Goal: Complete application form: Complete application form

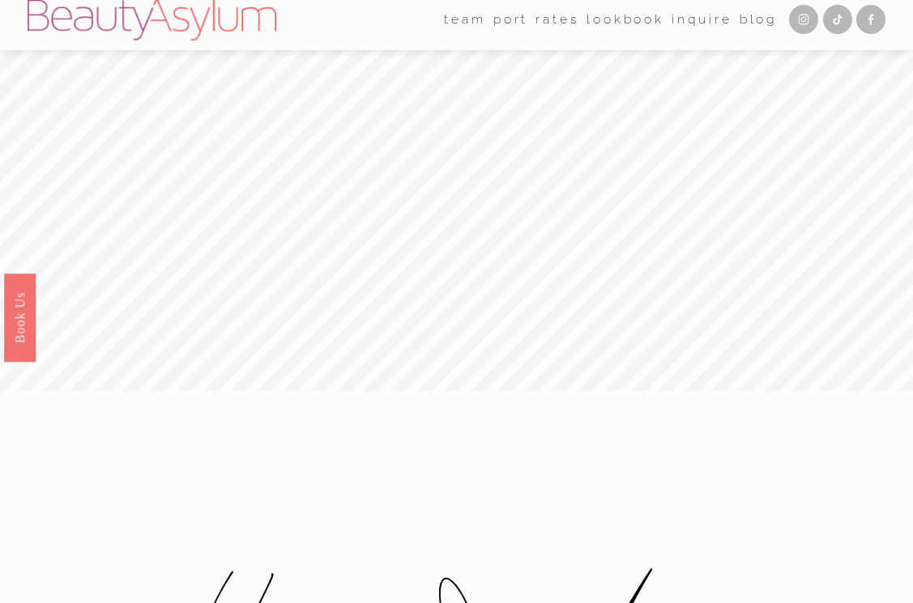
scroll to position [6, 0]
click at [535, 19] on link "Rates" at bounding box center [557, 23] width 44 height 25
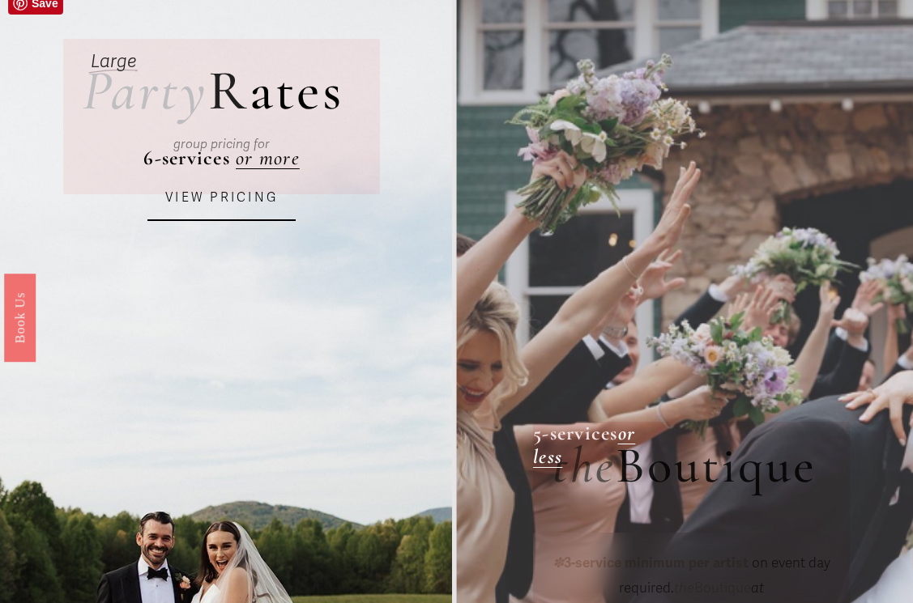
scroll to position [93, 0]
click at [240, 201] on link "VIEW PRICING" at bounding box center [221, 197] width 148 height 45
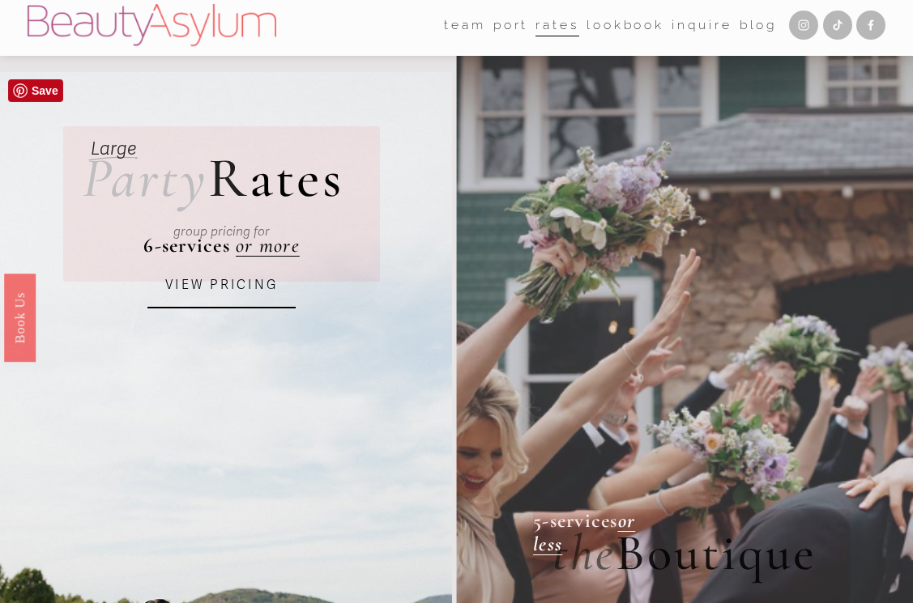
scroll to position [0, 0]
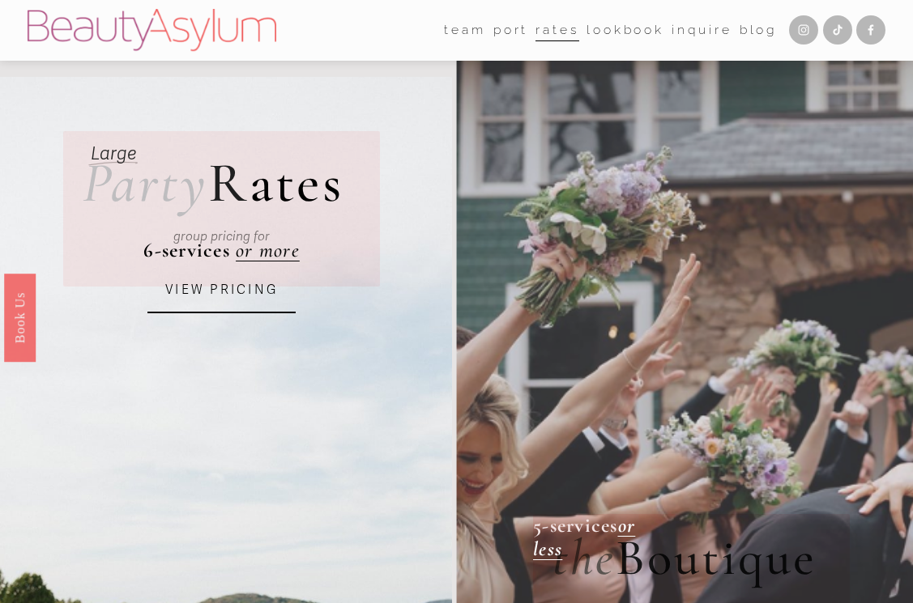
click at [700, 32] on link "Inquire" at bounding box center [701, 30] width 60 height 25
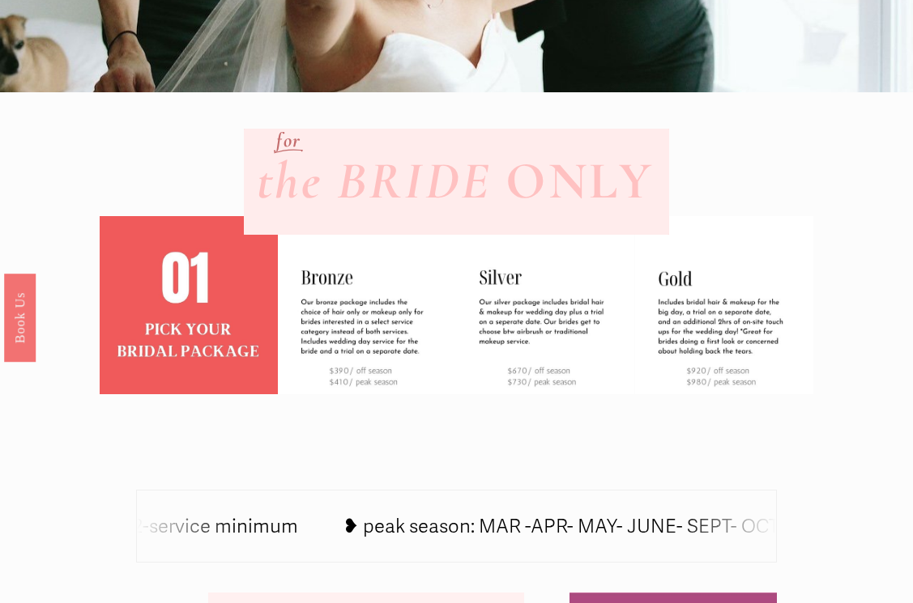
scroll to position [483, 0]
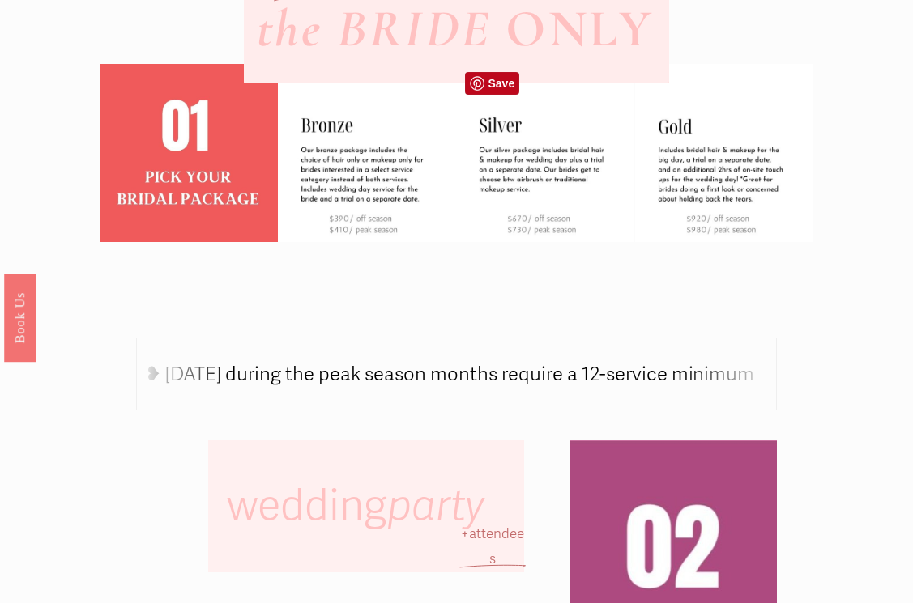
click at [531, 150] on img at bounding box center [545, 153] width 178 height 178
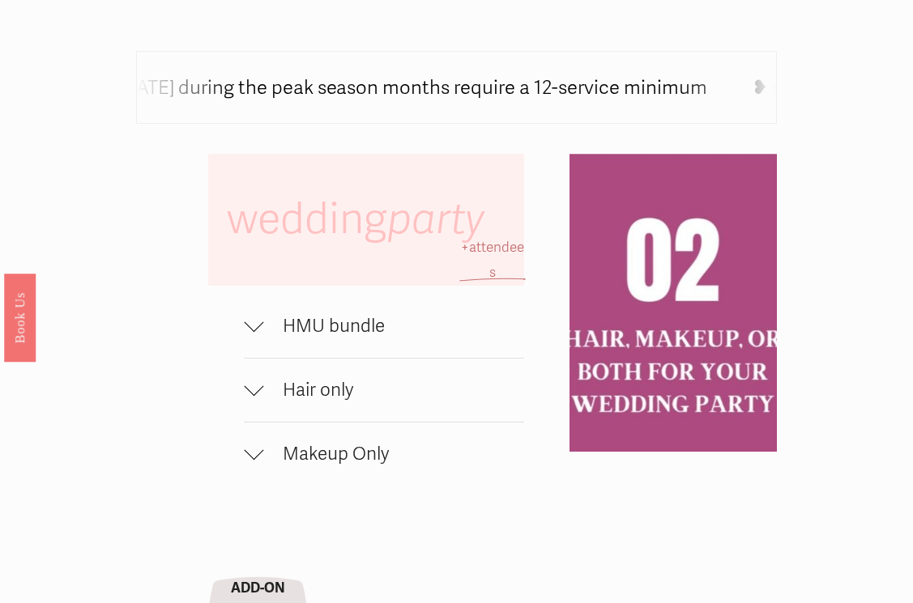
scroll to position [788, 0]
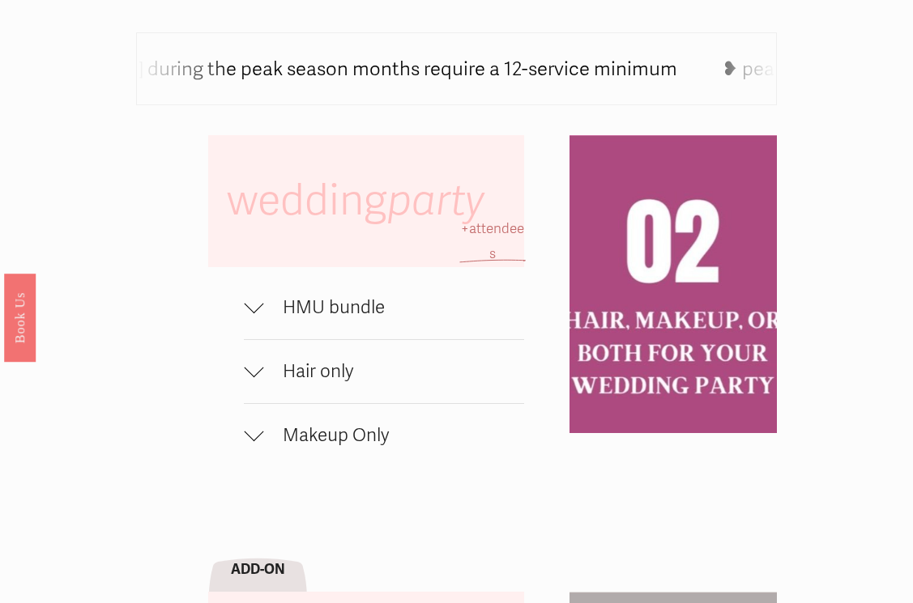
click at [338, 304] on span "HMU bundle" at bounding box center [393, 307] width 261 height 23
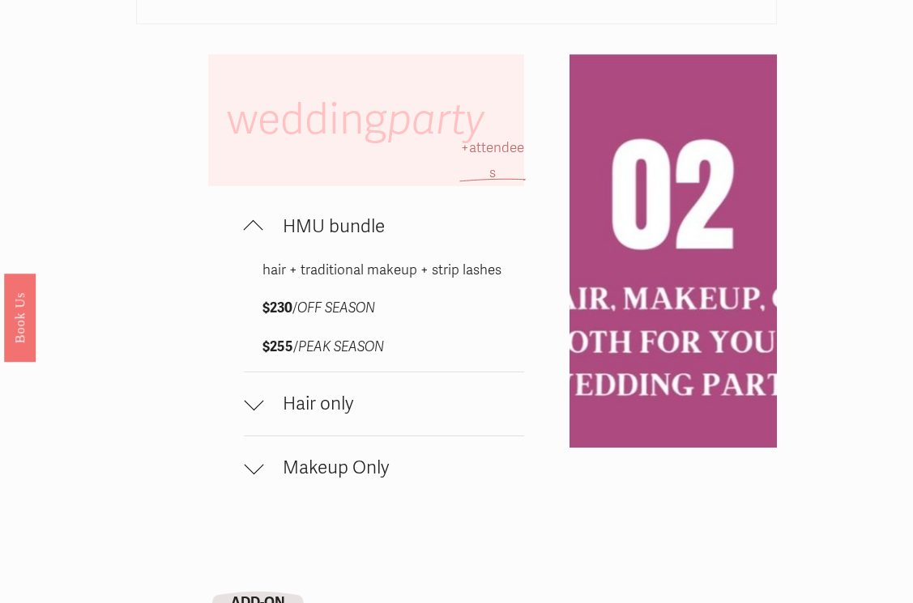
scroll to position [872, 0]
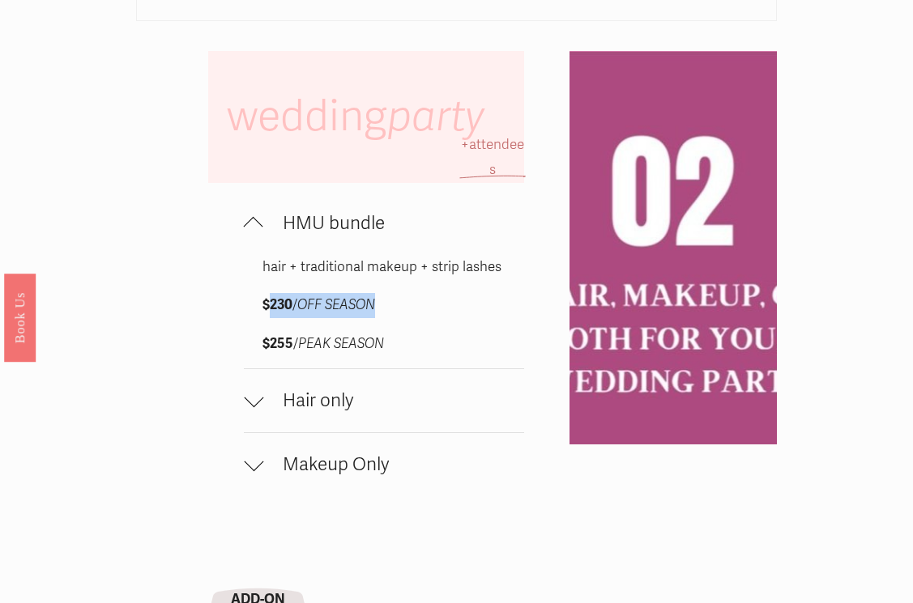
drag, startPoint x: 265, startPoint y: 304, endPoint x: 453, endPoint y: 304, distance: 187.8
click at [453, 304] on p "$230 / OFF SEASON" at bounding box center [383, 305] width 243 height 25
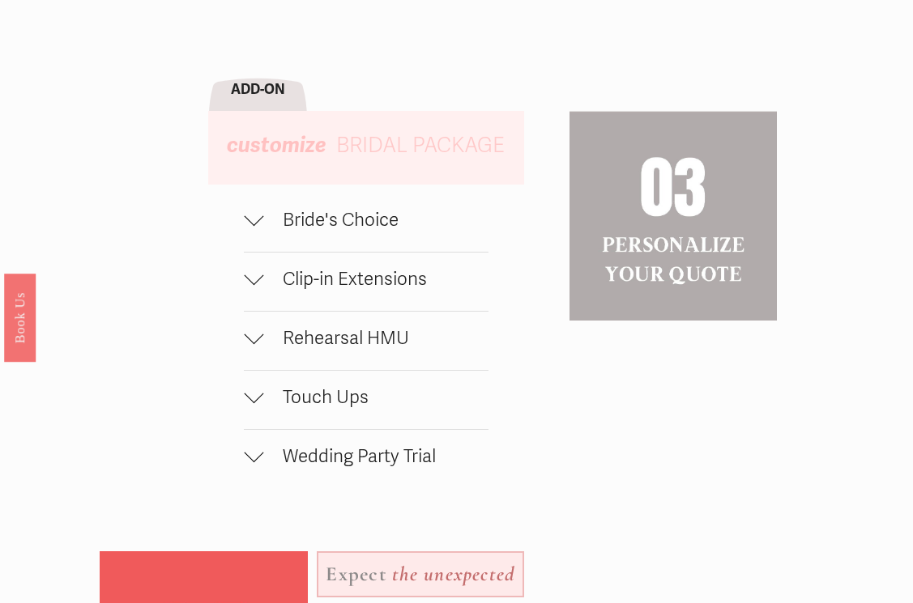
scroll to position [1387, 0]
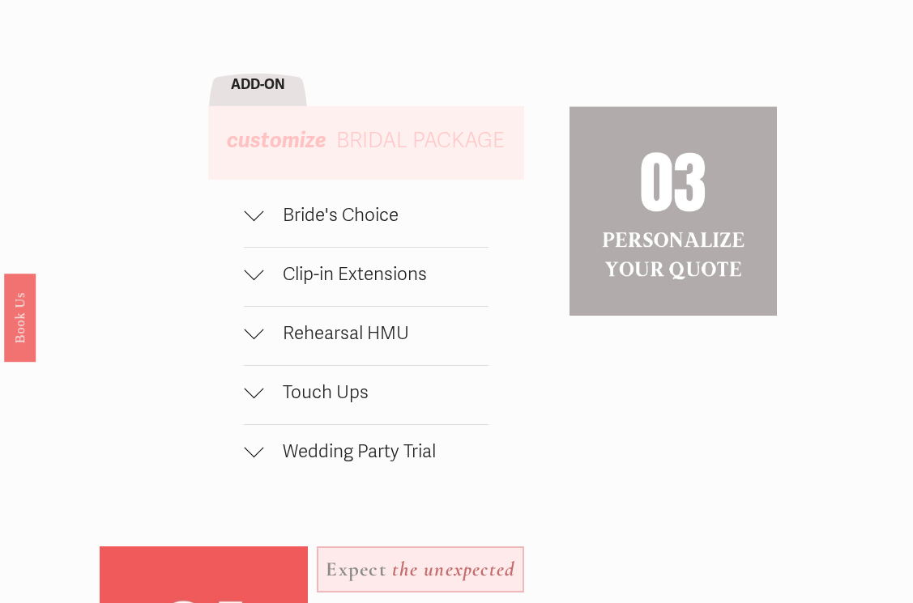
click at [344, 210] on span "Bride's Choice" at bounding box center [375, 215] width 224 height 23
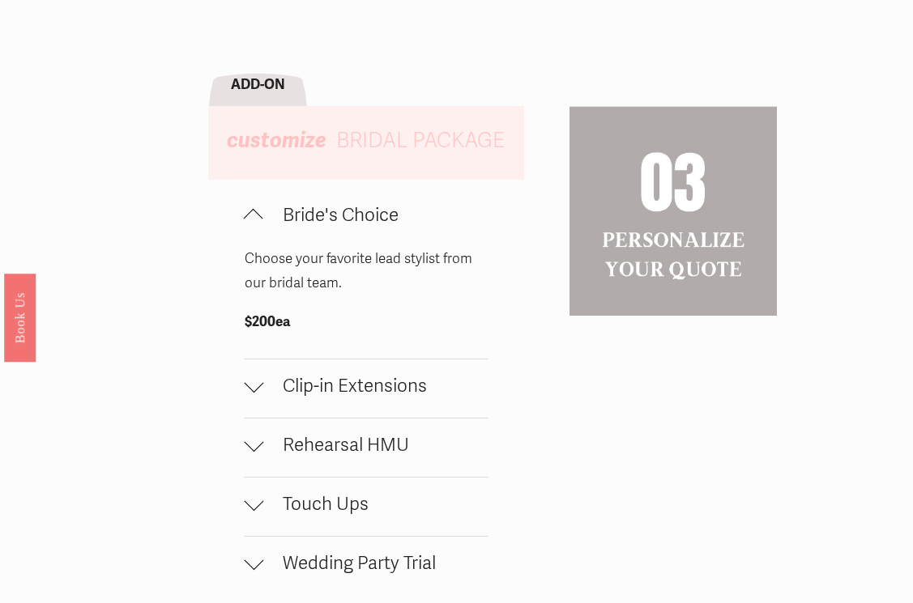
click at [420, 212] on span "Bride's Choice" at bounding box center [375, 215] width 224 height 23
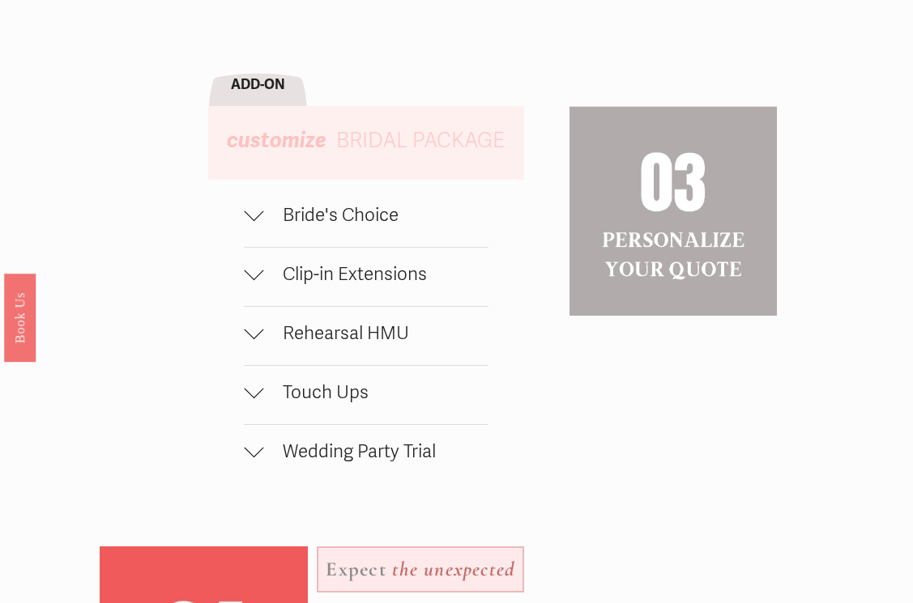
click at [418, 275] on span "Clip-in Extensions" at bounding box center [375, 274] width 224 height 23
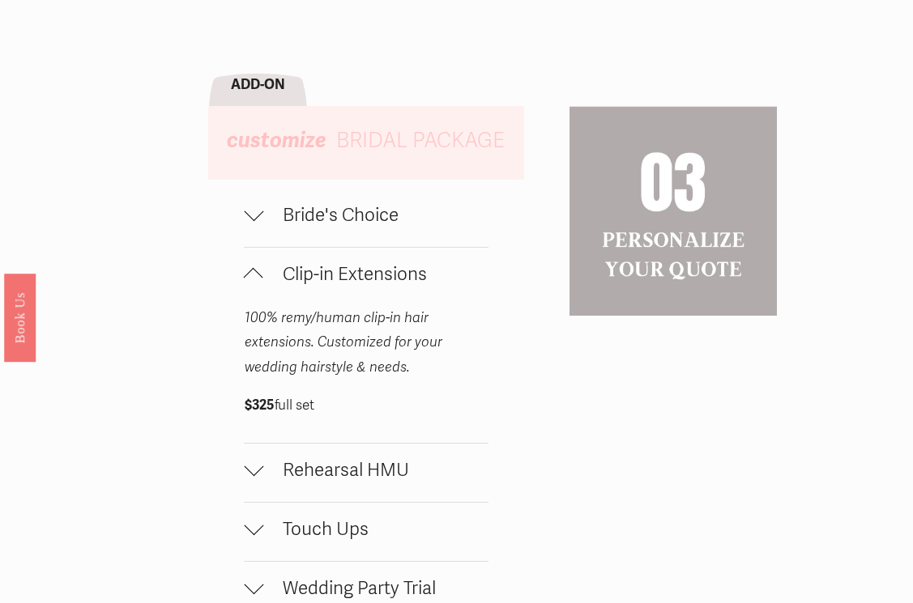
click at [449, 275] on span "Clip-in Extensions" at bounding box center [375, 274] width 224 height 23
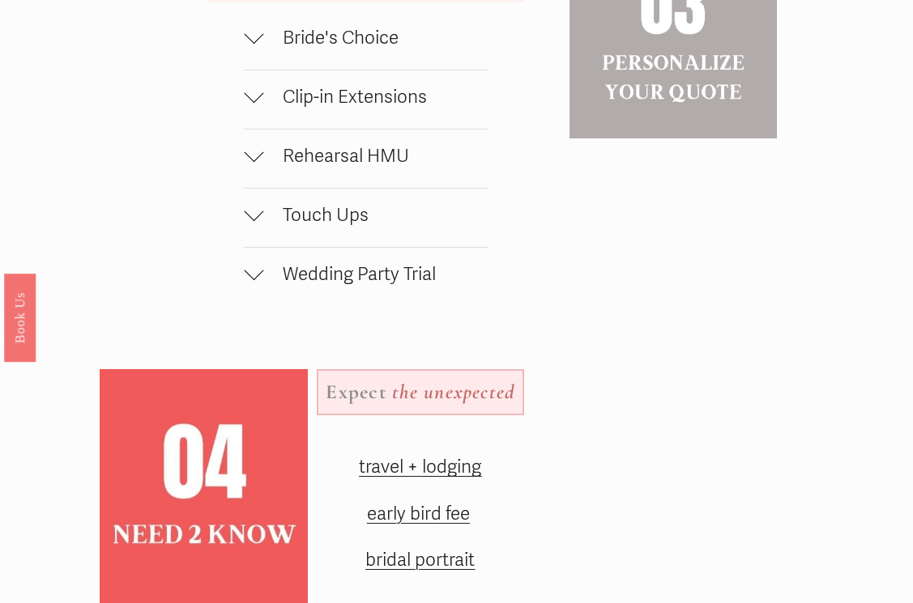
scroll to position [1565, 0]
click at [316, 211] on span "Touch Ups" at bounding box center [375, 214] width 224 height 23
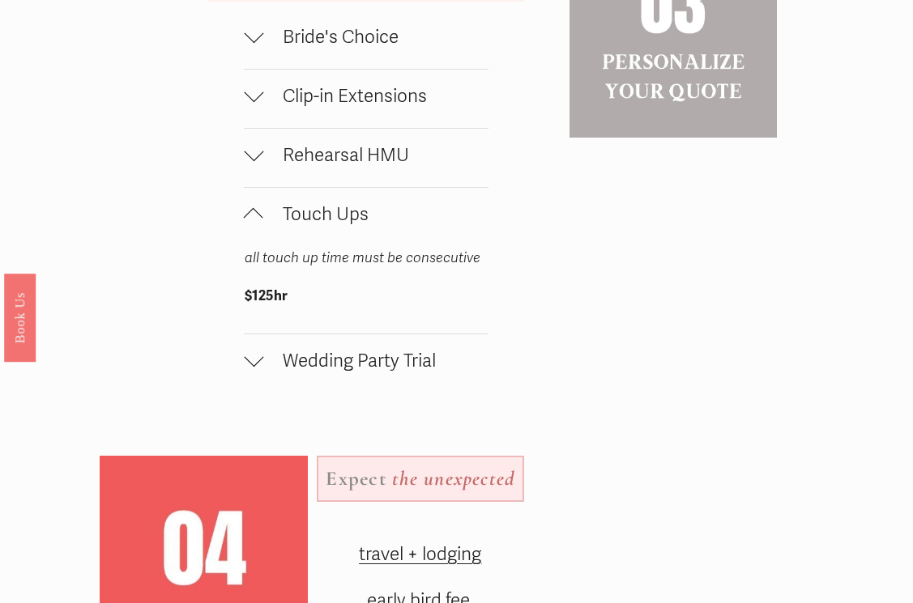
click at [316, 206] on span "Touch Ups" at bounding box center [375, 214] width 224 height 23
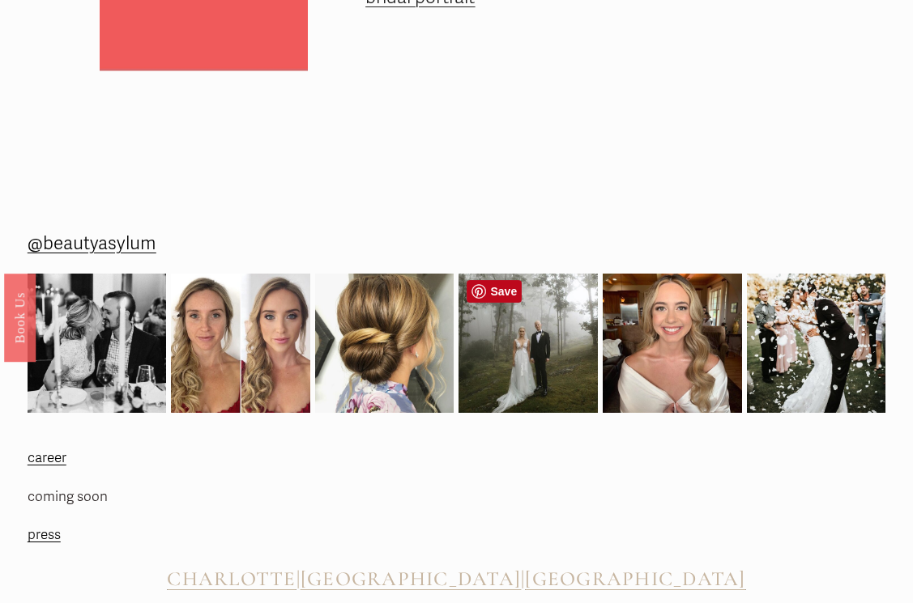
scroll to position [2204, 0]
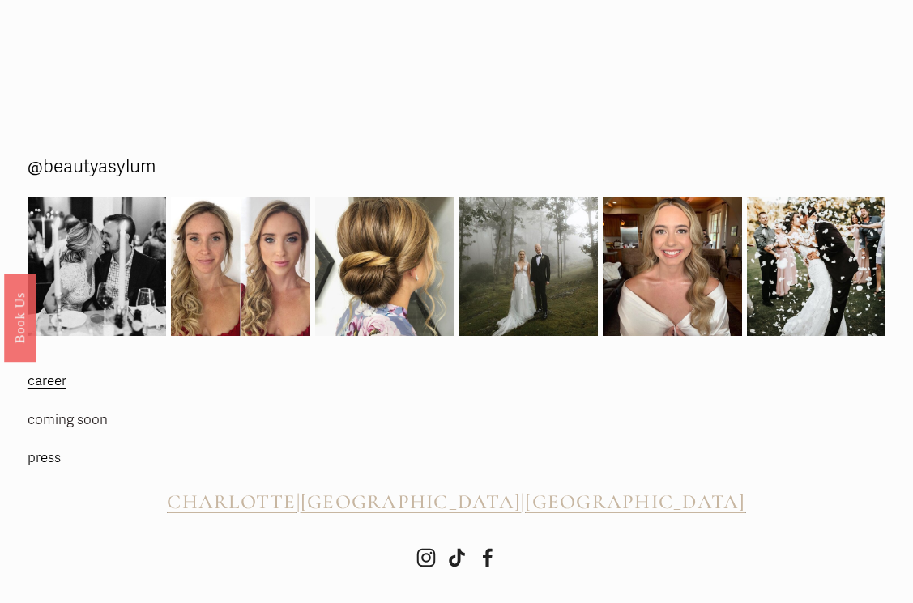
click at [296, 500] on span "CHARLOTTE" at bounding box center [231, 502] width 129 height 24
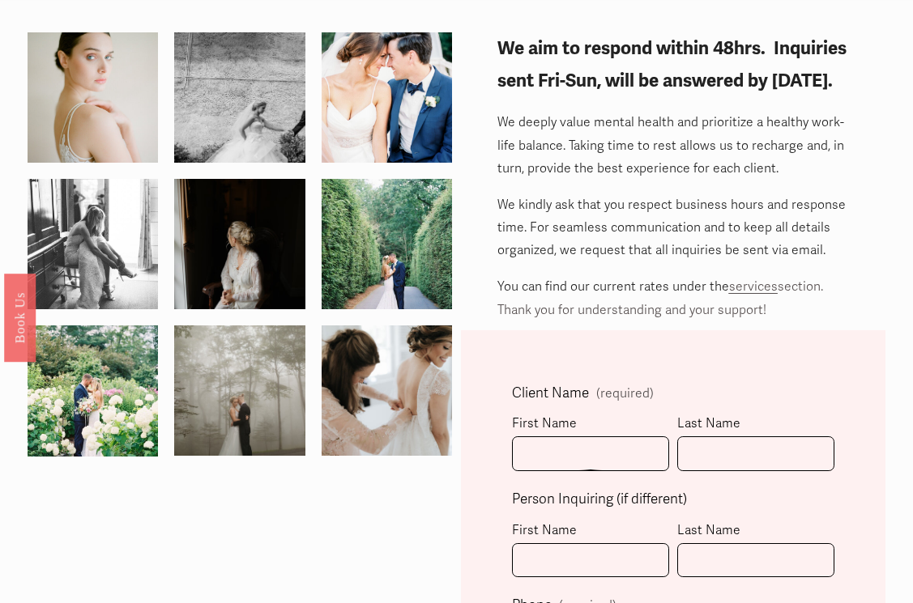
scroll to position [86, 0]
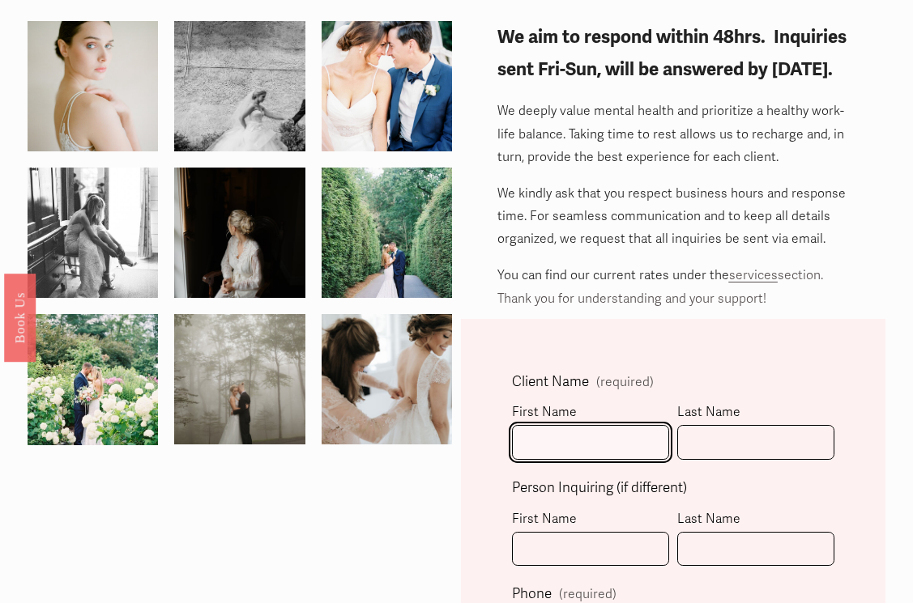
click at [609, 448] on input "First Name" at bounding box center [590, 442] width 157 height 35
type input "Julia"
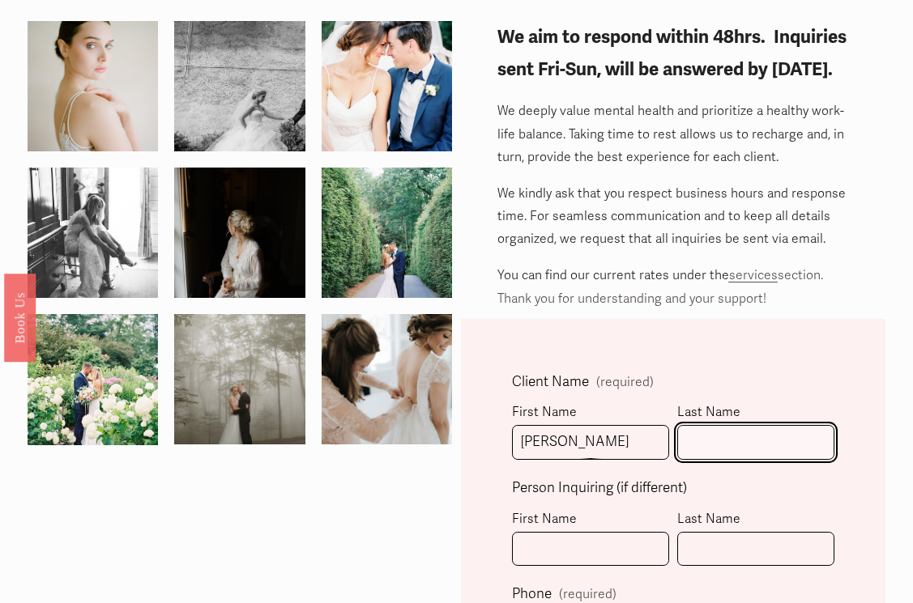
type input "Richardson"
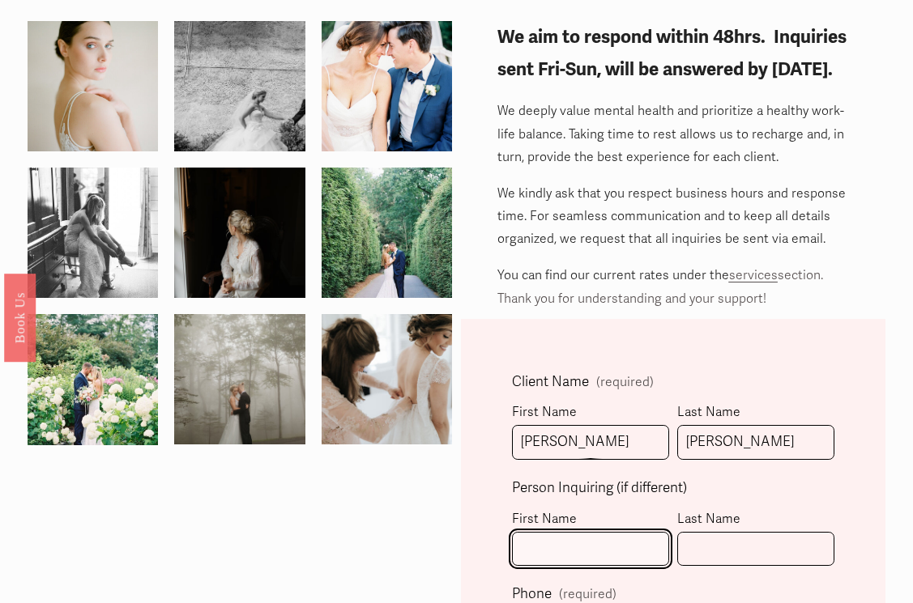
type input "Julia"
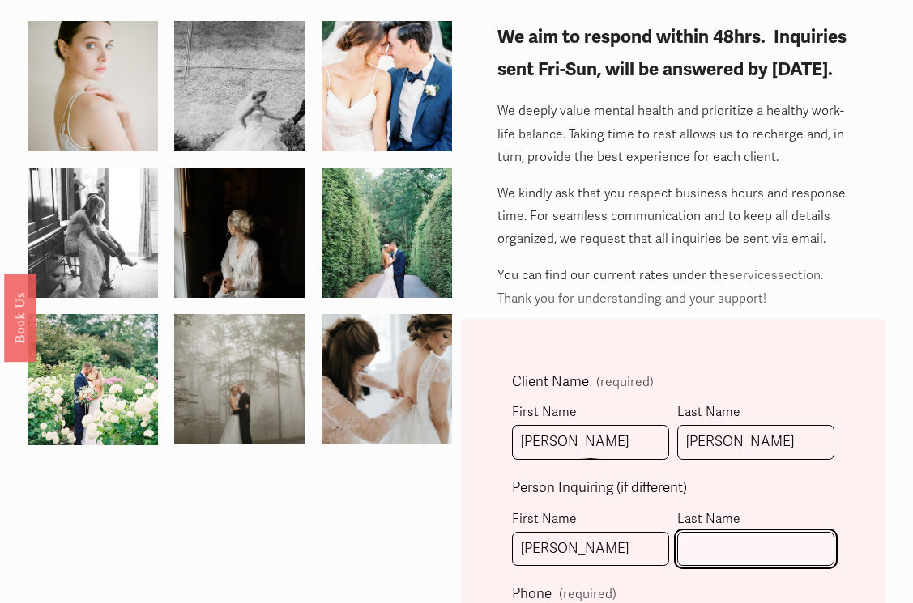
type input "Richardson"
type input "(631) 316-2203"
type input "juliarichardson9895@gmail.com"
select select "Charlotte, NC"
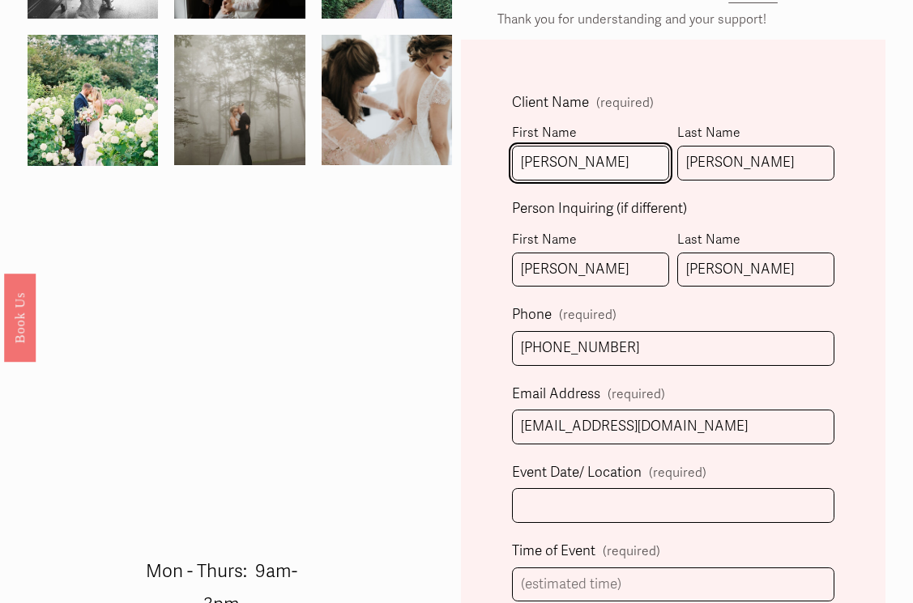
type input "(631) 316-2203"
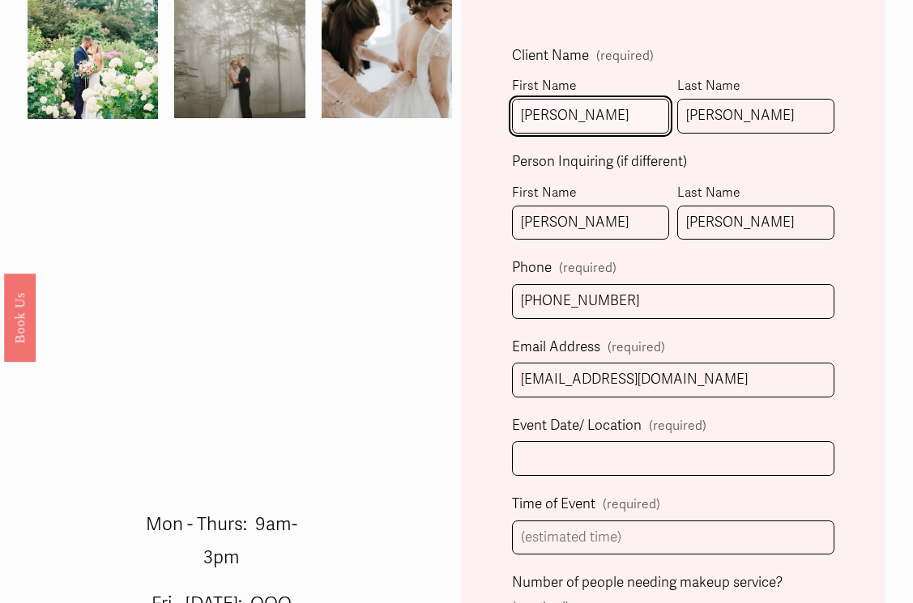
scroll to position [412, 0]
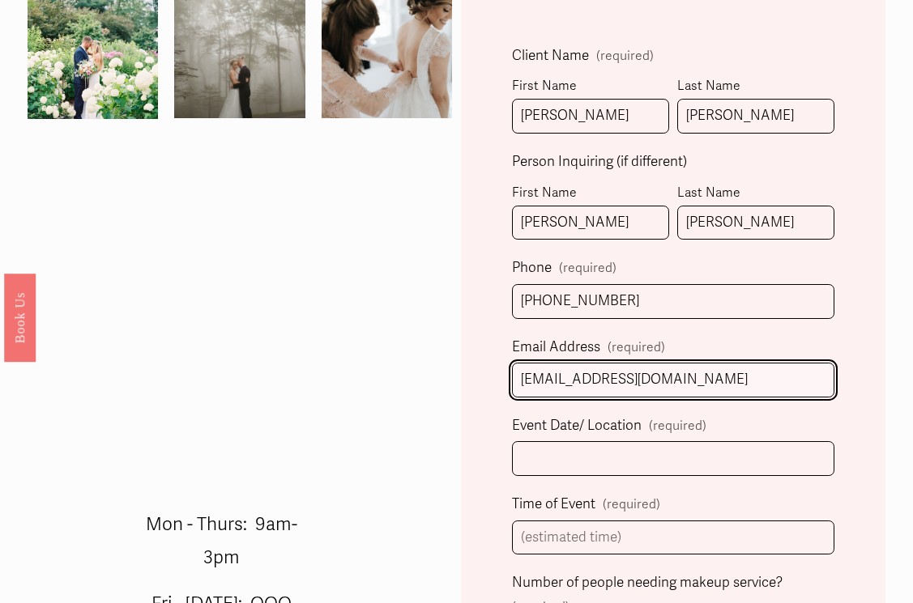
drag, startPoint x: 639, startPoint y: 379, endPoint x: 457, endPoint y: 379, distance: 181.4
click at [457, 379] on div "We aim to respond within 48hrs. Inquiries sent Fri-Sun, will be answered by Mon…" at bounding box center [456, 570] width 913 height 1751
type input "dutchwedding229@gmail.com"
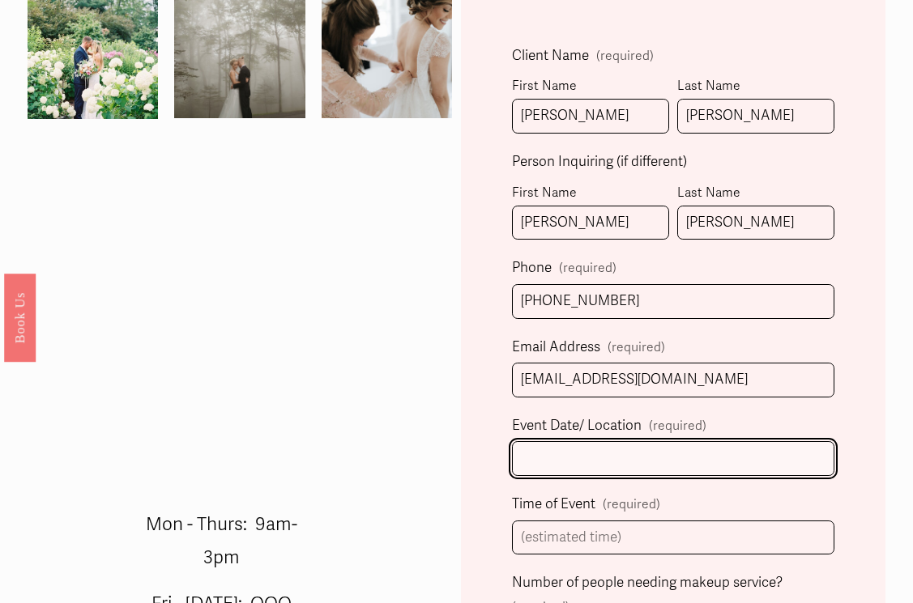
click at [612, 462] on input "Event Date/ Location (required)" at bounding box center [673, 458] width 322 height 35
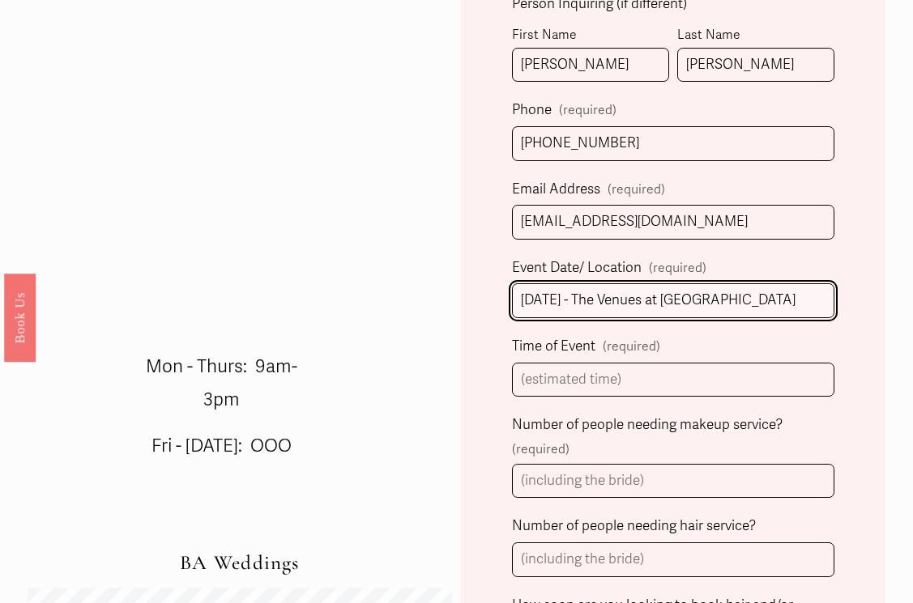
scroll to position [572, 0]
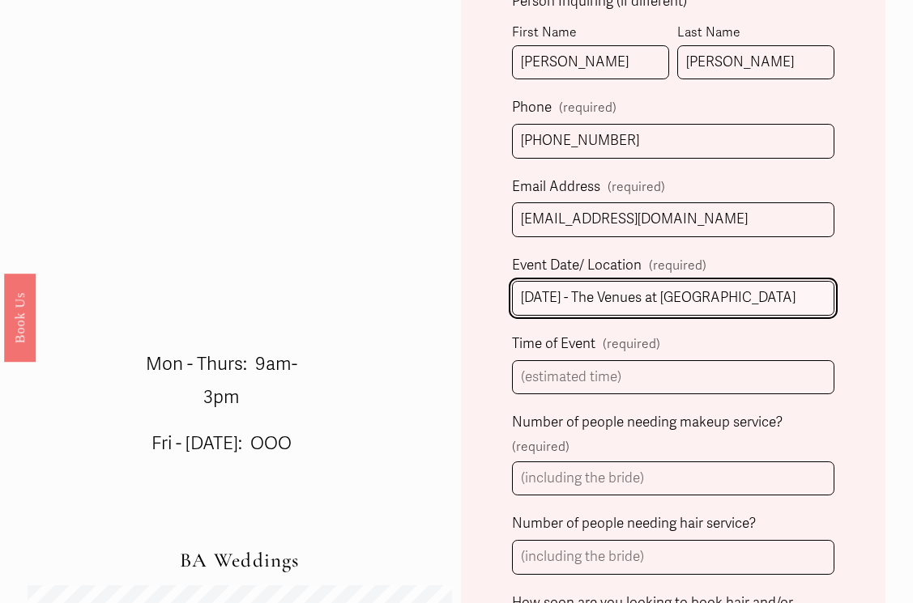
type input "5/23/26 - The Venues at Langtree"
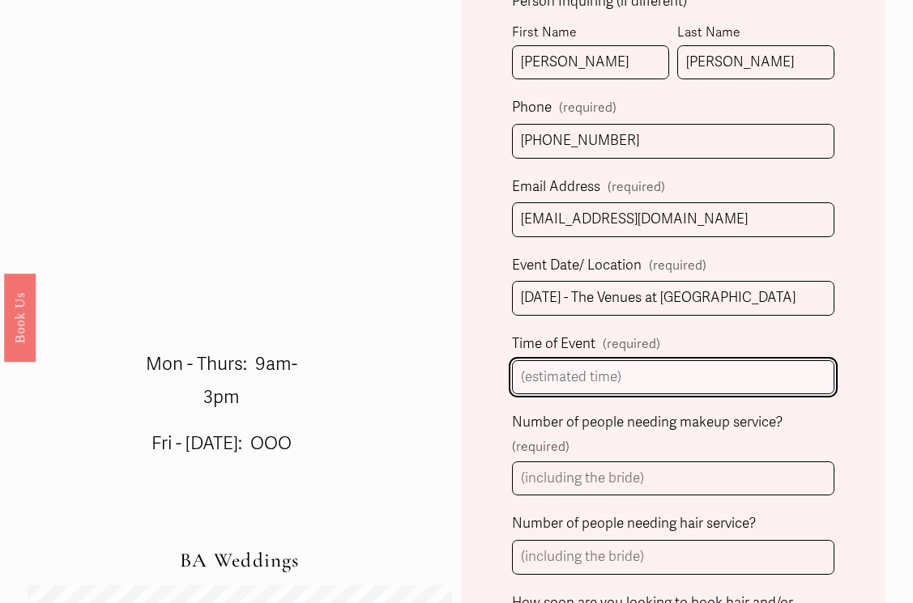
click at [640, 377] on input "Time of Event (required)" at bounding box center [673, 377] width 322 height 35
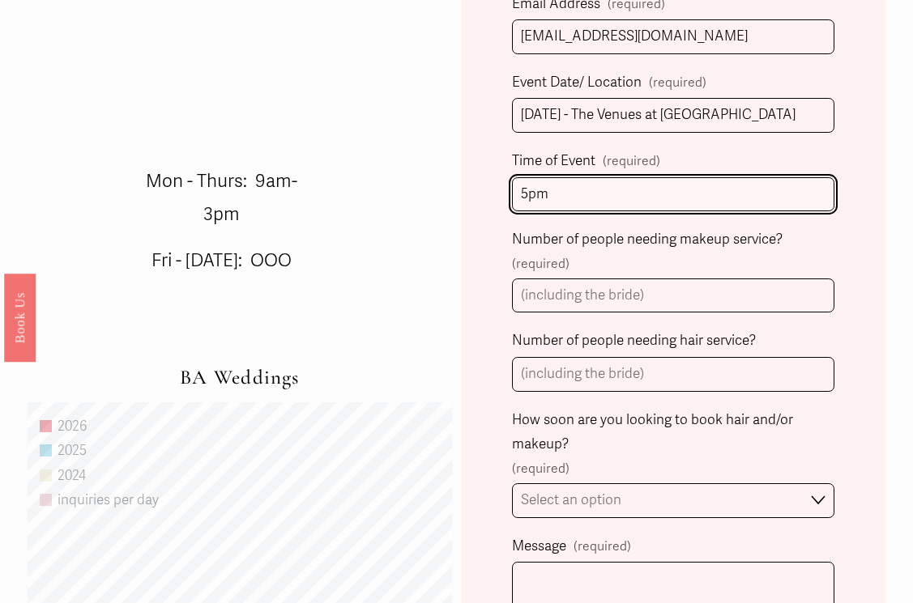
scroll to position [756, 0]
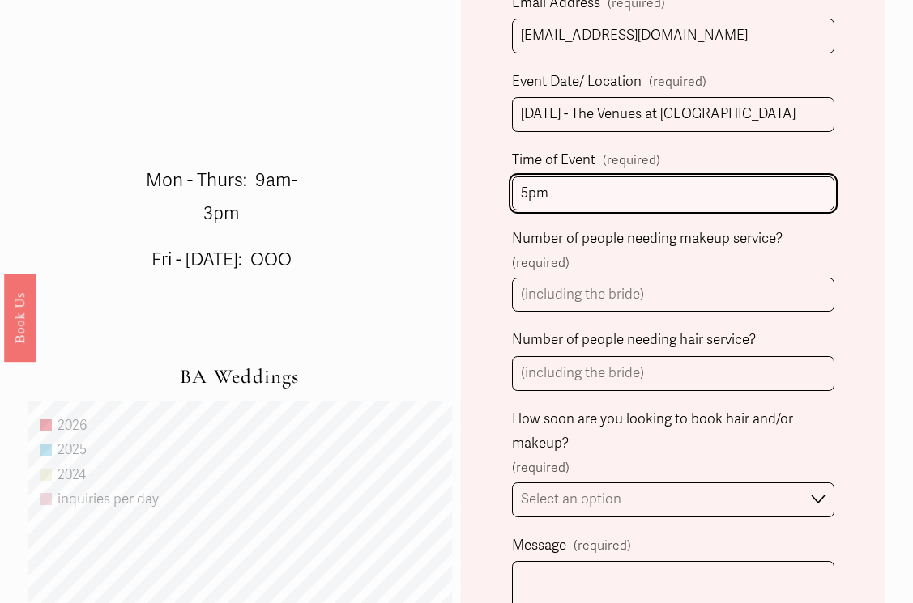
type input "5pm"
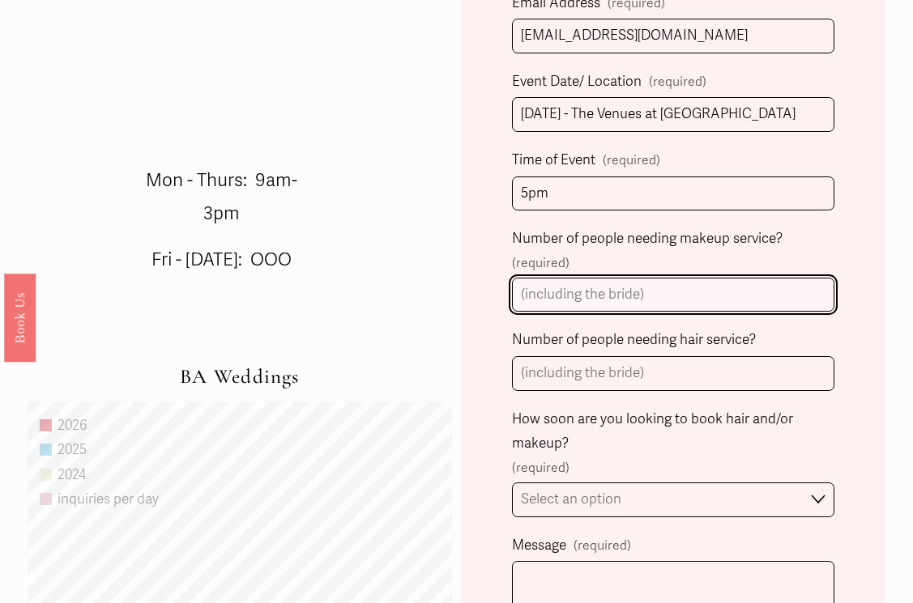
click at [703, 296] on input "Number of people needing makeup service? (required)" at bounding box center [673, 295] width 322 height 35
type input "11"
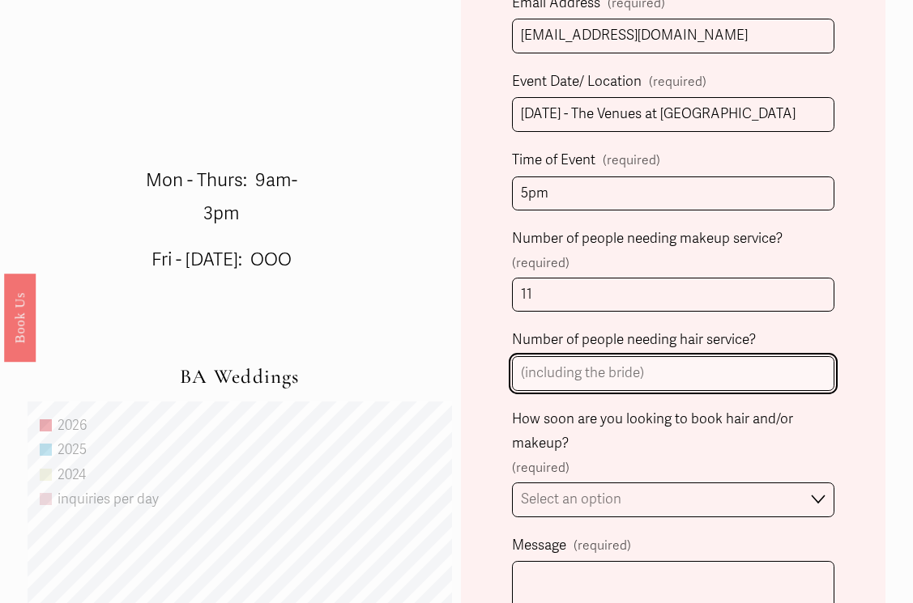
click at [696, 377] on input "Number of people needing hair service?" at bounding box center [673, 373] width 322 height 35
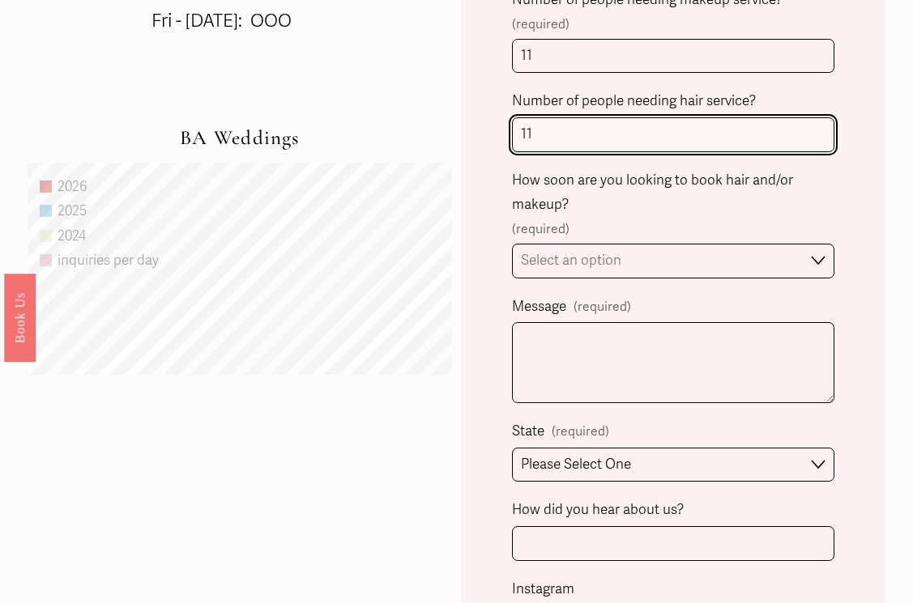
scroll to position [1001, 0]
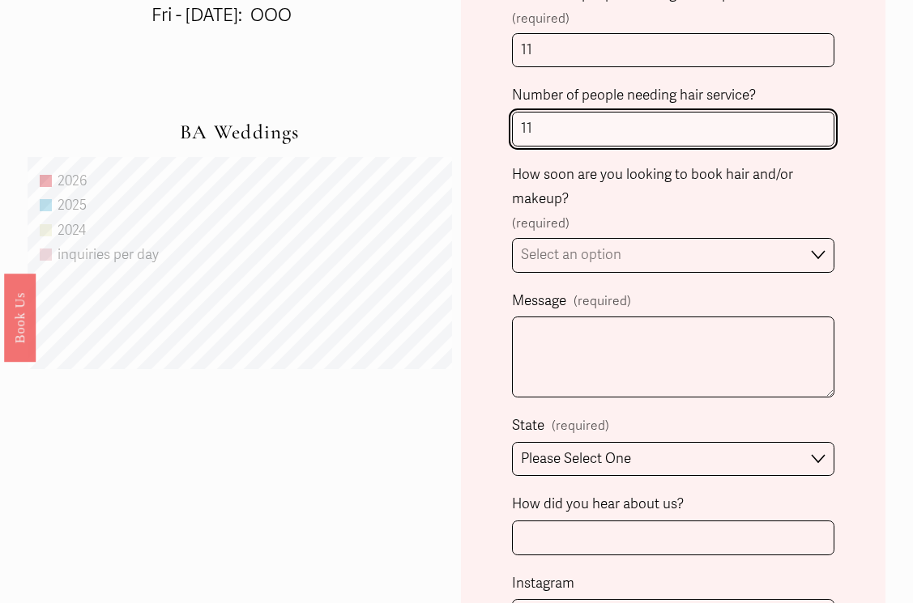
type input "11"
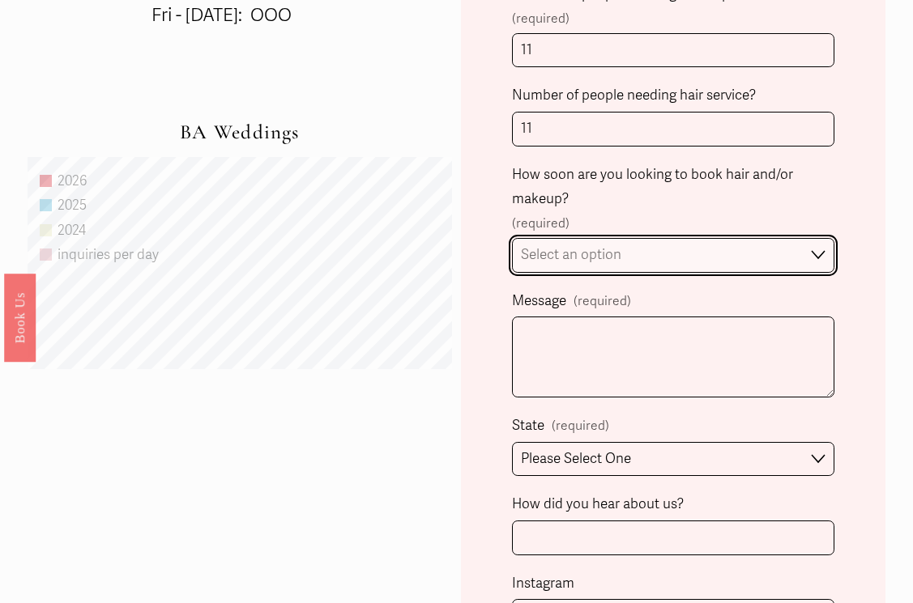
click at [666, 253] on select "Select an option Immediately 1-2 weeks I'm looking for information & not ready …" at bounding box center [673, 255] width 322 height 35
select select "I'm looking for information & not ready to book just yet"
click at [512, 238] on select "Select an option Immediately 1-2 weeks I'm looking for information & not ready …" at bounding box center [673, 255] width 322 height 35
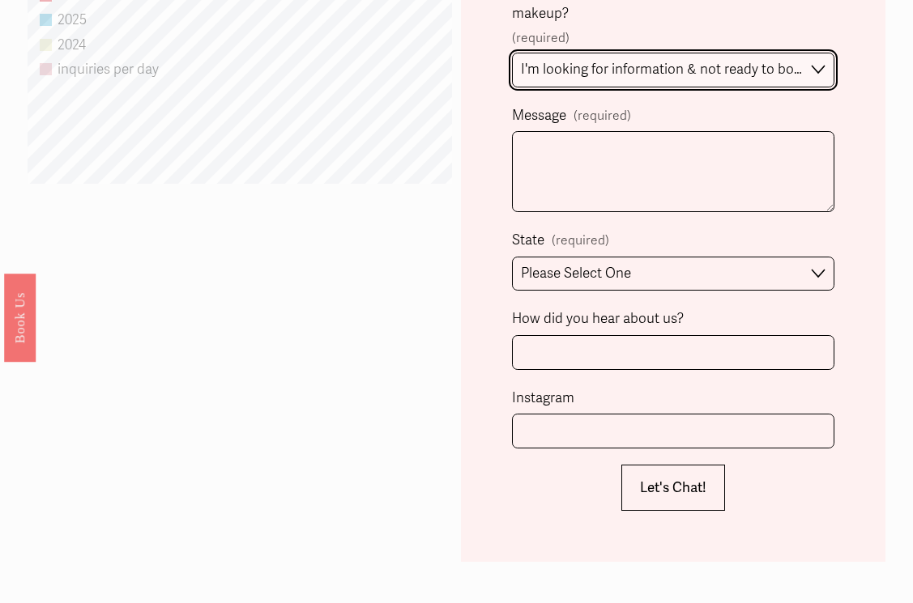
scroll to position [1189, 0]
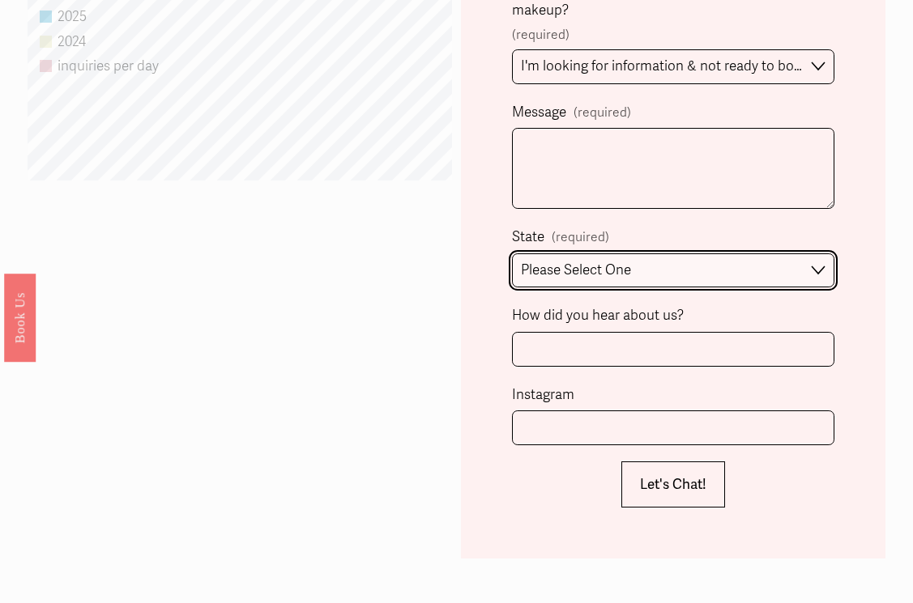
click at [662, 264] on select "Please Select One Atlanta, GA Charlotte, NC Charleston, SC Destination Wedding" at bounding box center [673, 270] width 322 height 35
click at [512, 253] on select "Please Select One Atlanta, GA Charlotte, NC Charleston, SC Destination Wedding" at bounding box center [673, 270] width 322 height 35
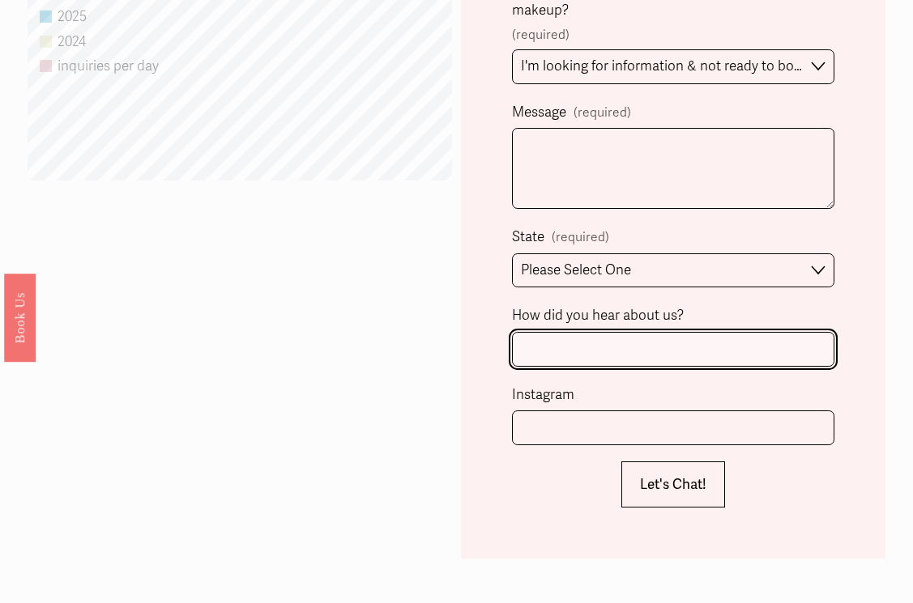
click at [662, 342] on input "How did you hear about us?" at bounding box center [673, 349] width 322 height 35
type input "Instagram"
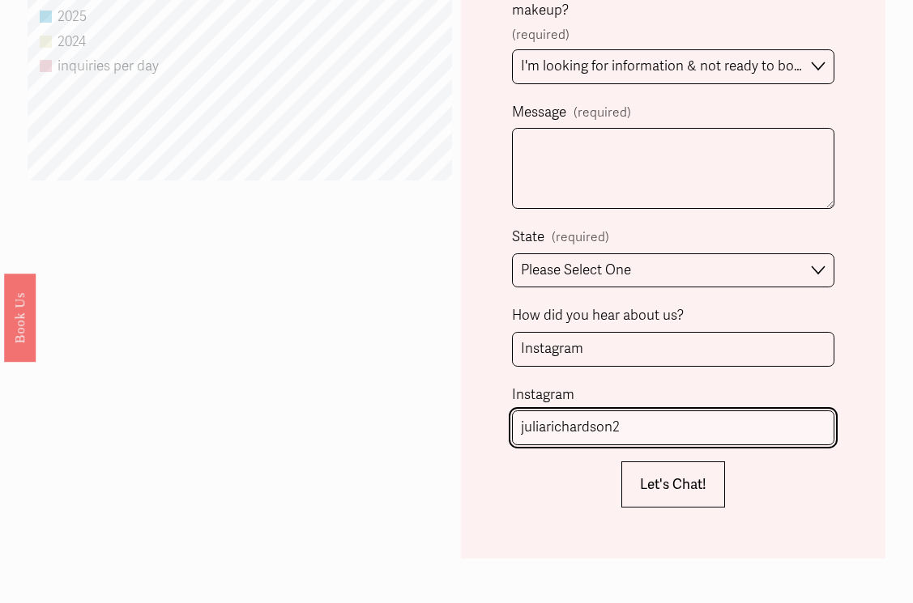
click at [517, 432] on input "juliarichardson2" at bounding box center [673, 428] width 322 height 35
type input "@juliarichardson2"
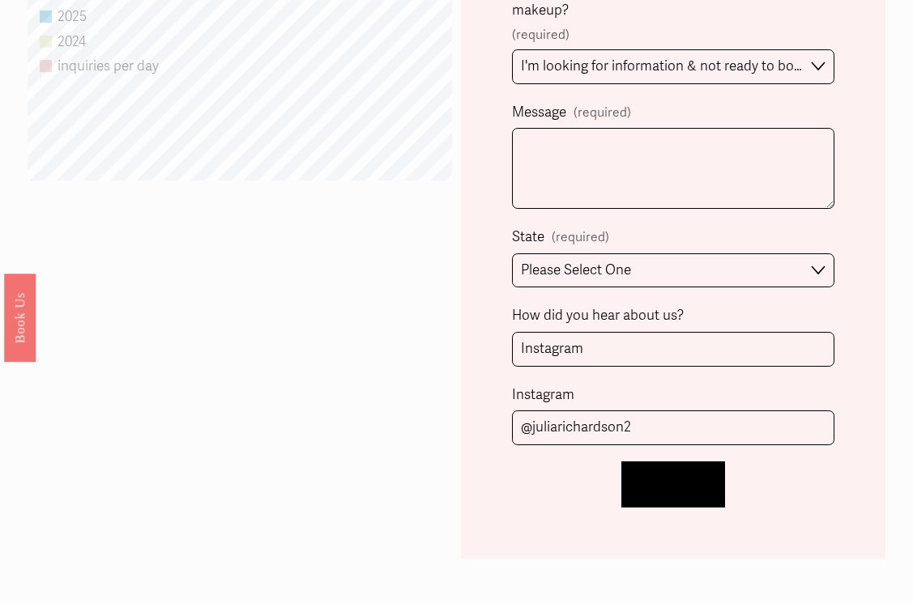
click at [675, 482] on span "Let's Chat!" at bounding box center [673, 484] width 66 height 17
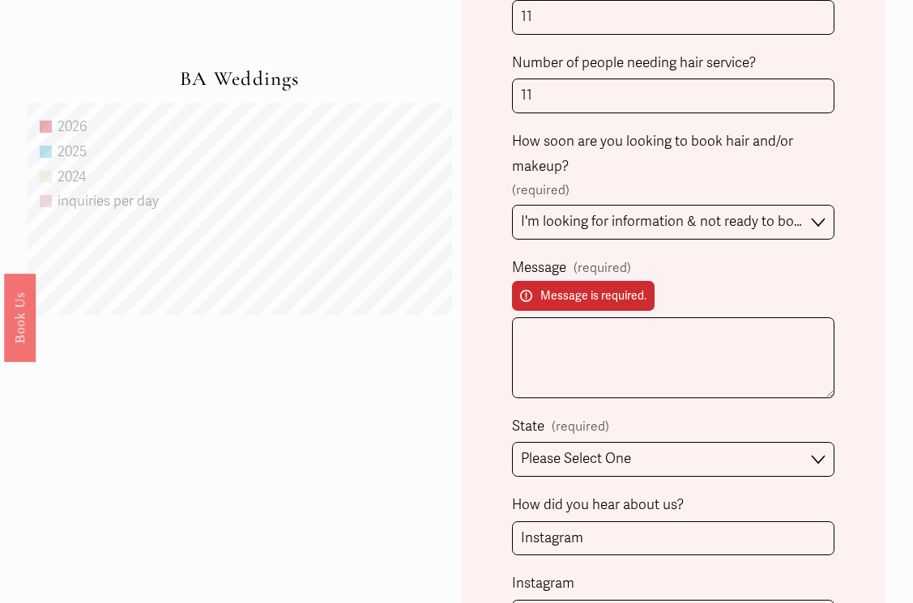
scroll to position [1093, 0]
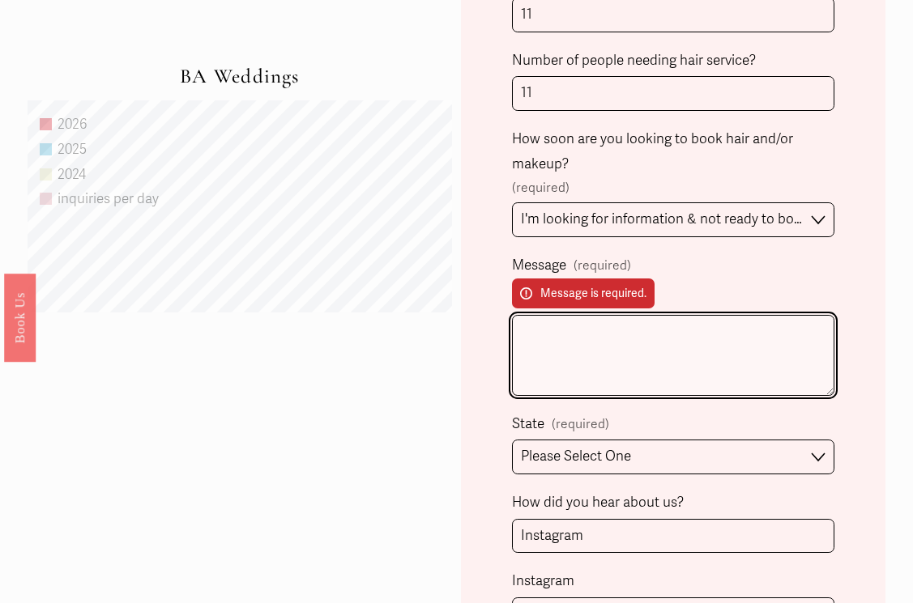
click at [660, 356] on textarea "Message (required) Message is required." at bounding box center [673, 355] width 322 height 81
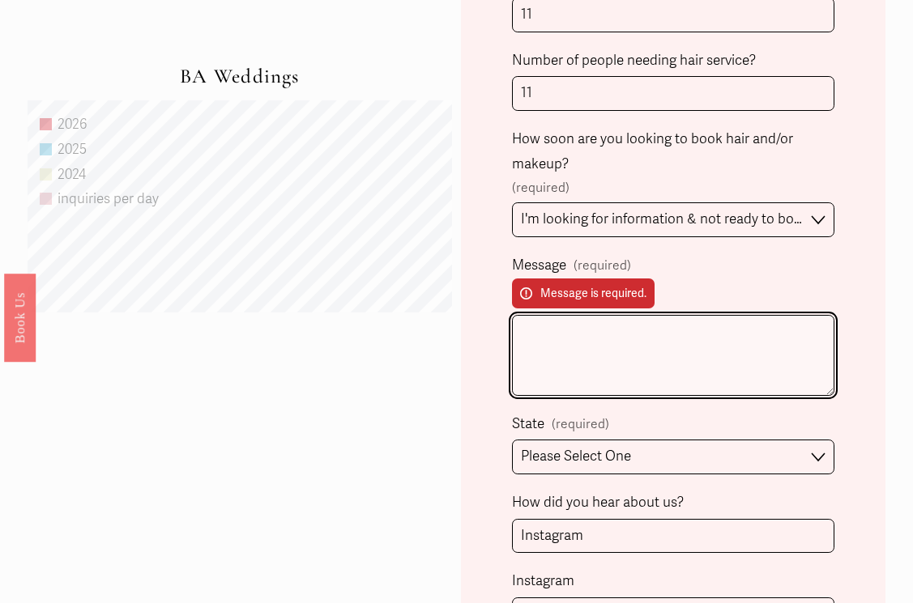
click at [649, 333] on textarea "Message (required) Message is required." at bounding box center [673, 355] width 322 height 81
paste textarea "Hi there! I'm really excited to connect. I'm looking for a natural, soft bridal…"
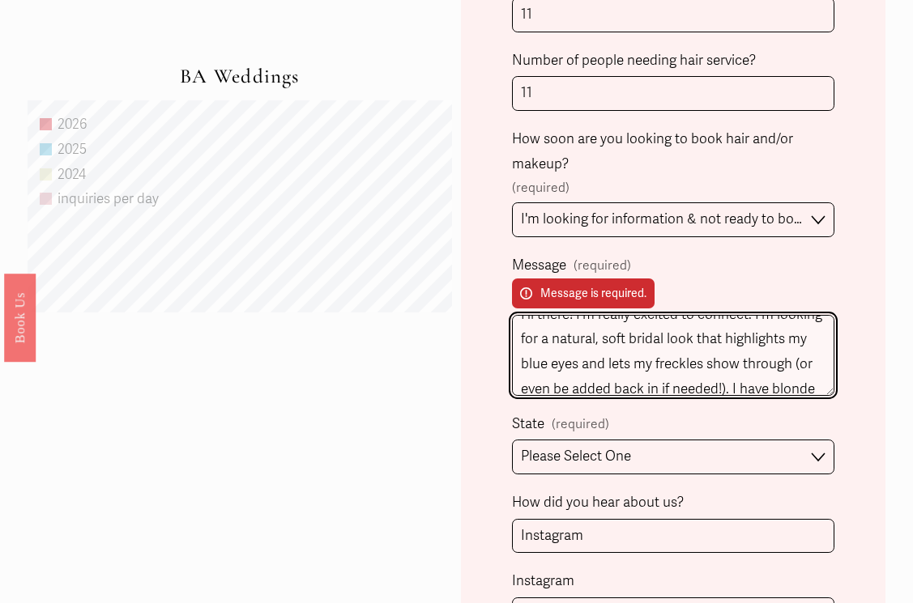
scroll to position [19, 0]
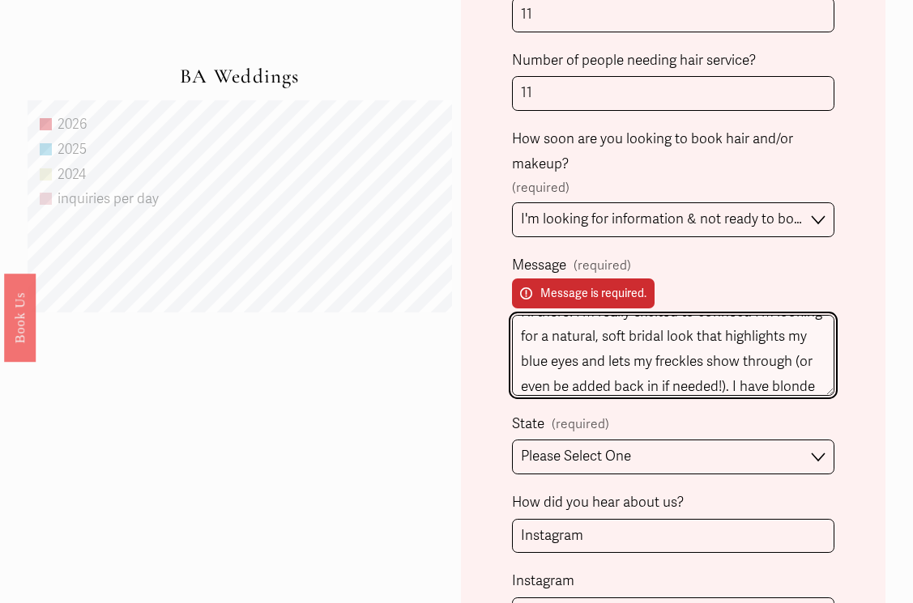
click at [609, 363] on textarea "Hi there! I'm really excited to connect. I'm looking for a natural, soft bridal…" at bounding box center [673, 355] width 322 height 81
drag, startPoint x: 692, startPoint y: 338, endPoint x: 727, endPoint y: 381, distance: 54.6
click at [727, 381] on textarea "Hi there! I'm really excited to connect. I'm looking for a natural, soft bridal…" at bounding box center [673, 355] width 322 height 81
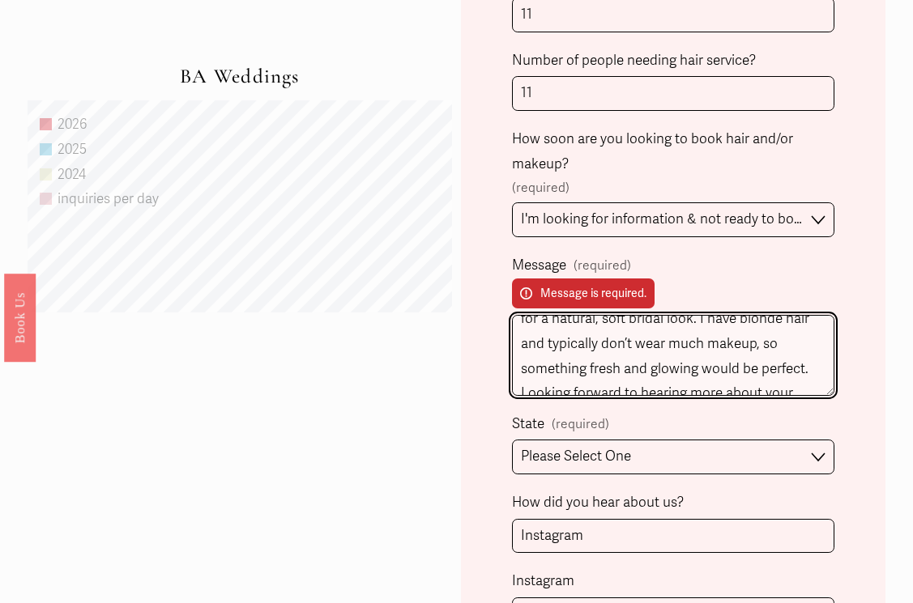
scroll to position [34, 0]
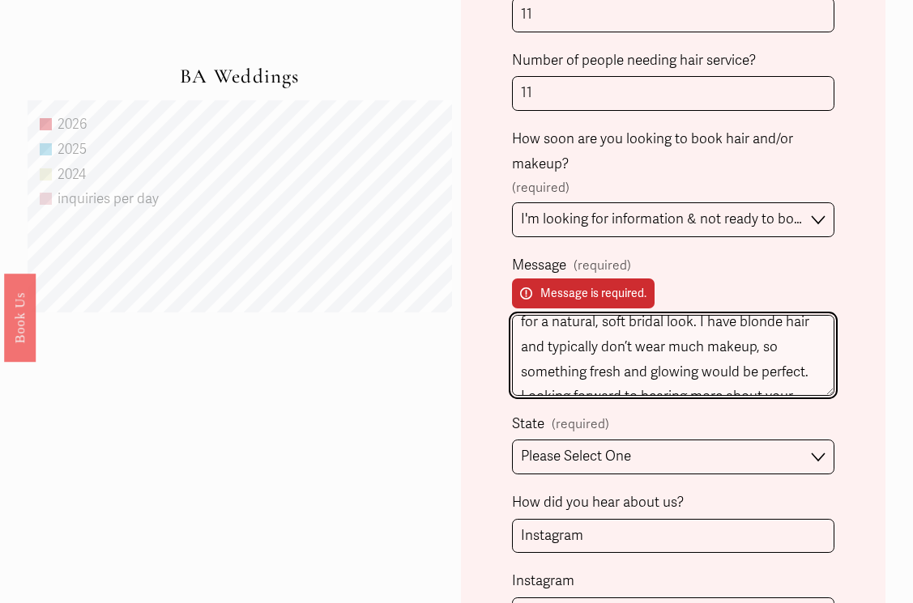
drag, startPoint x: 705, startPoint y: 323, endPoint x: 808, endPoint y: 365, distance: 111.1
click at [808, 365] on textarea "Hi there! I'm really excited to connect. I'm looking for a natural, soft bridal…" at bounding box center [673, 355] width 322 height 81
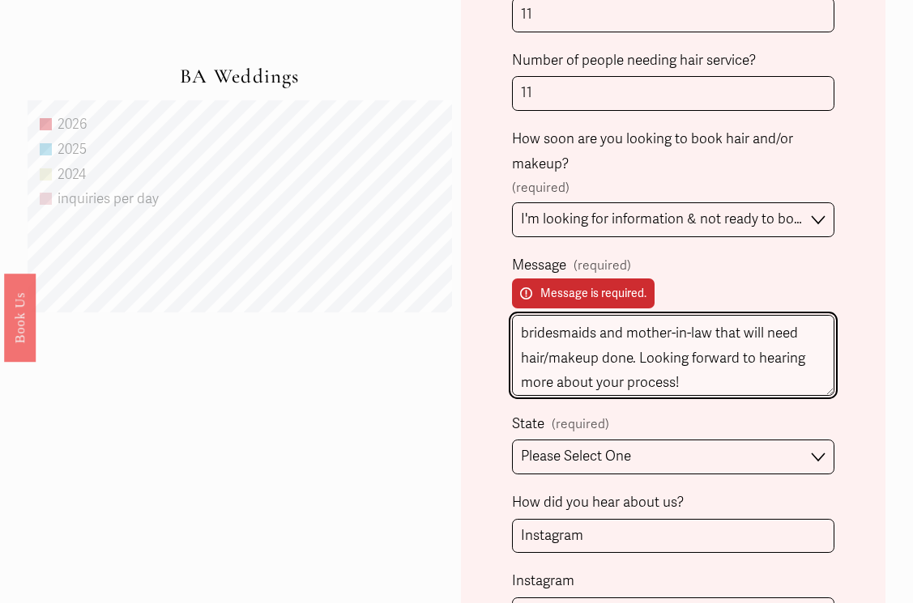
scroll to position [53, 0]
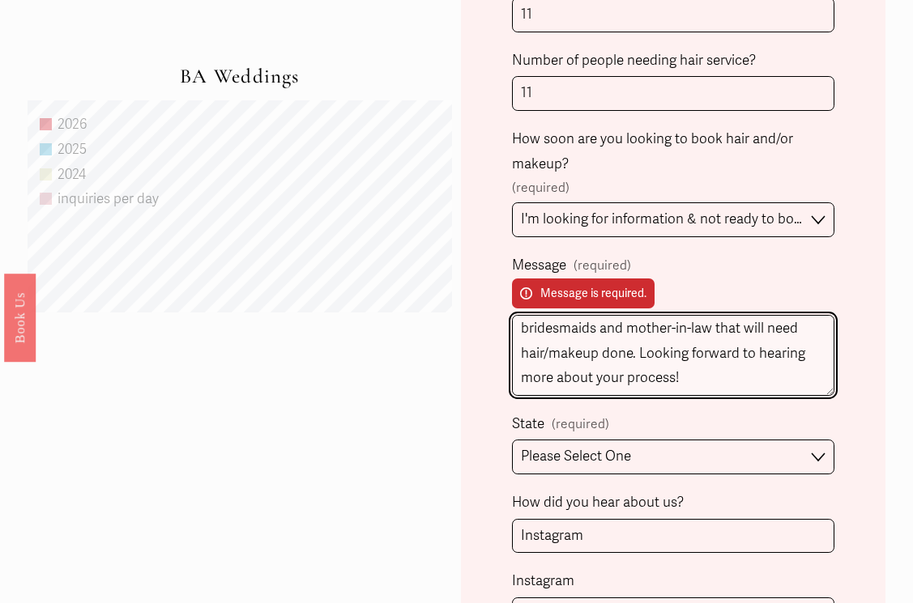
click at [626, 332] on textarea "Hi there! I'm really excited to connect. I'm looking for a natural, soft bridal…" at bounding box center [673, 355] width 322 height 81
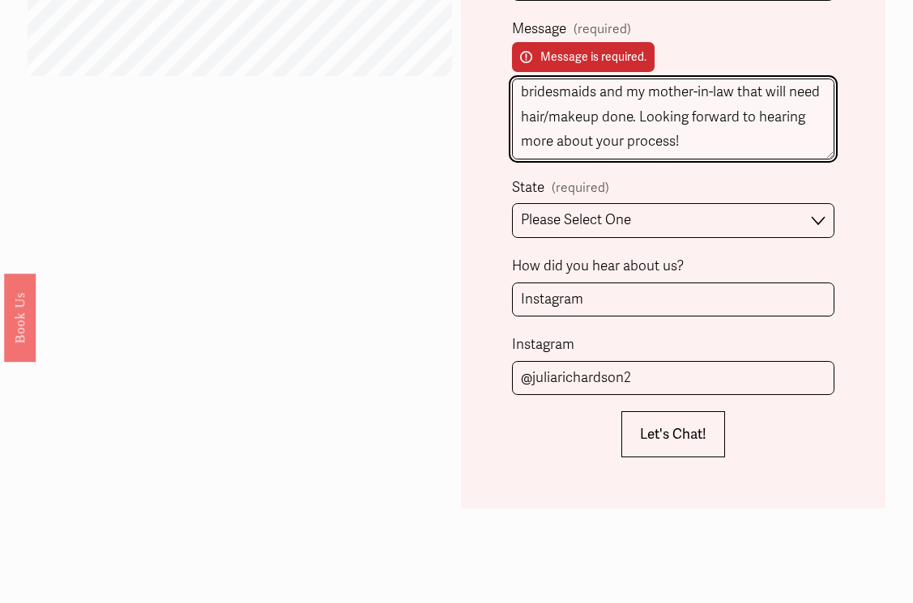
scroll to position [1334, 0]
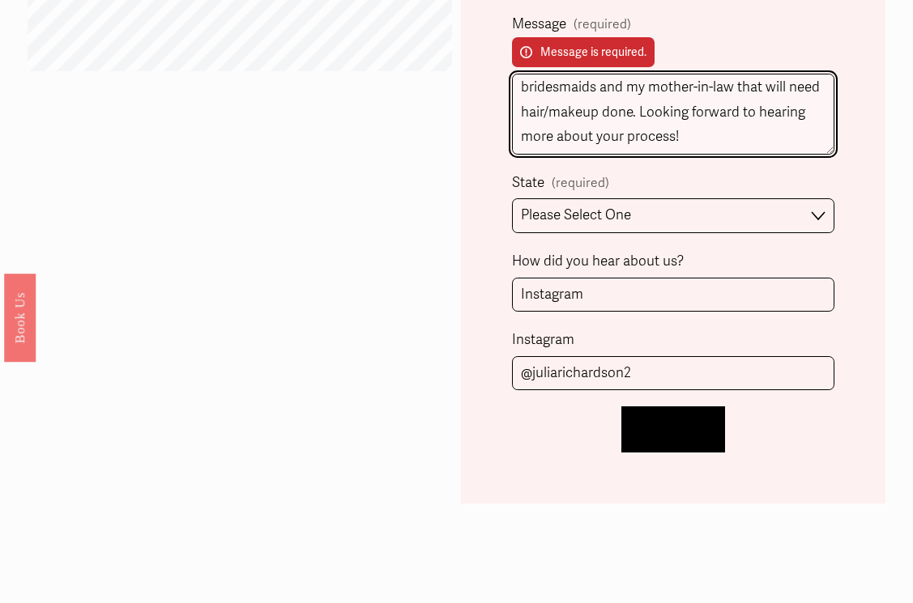
type textarea "Hi there! I'm really excited to connect. I'm looking for a natural, soft bridal…"
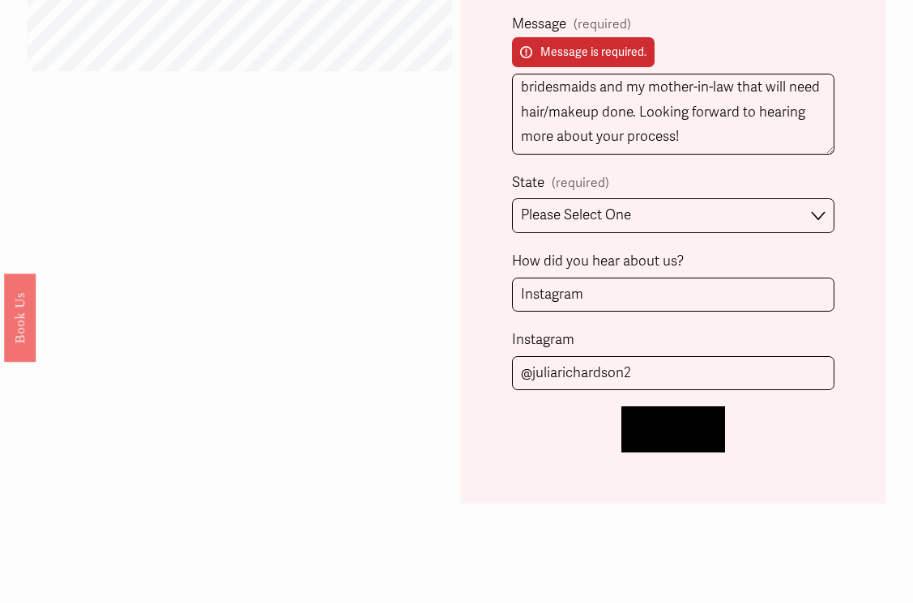
click at [701, 436] on span "Let's Chat!" at bounding box center [673, 429] width 66 height 17
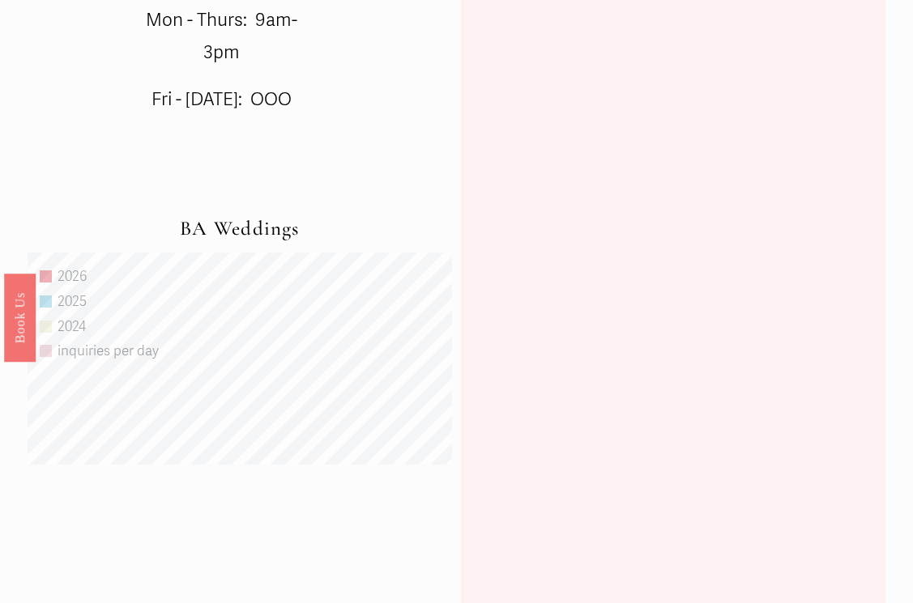
scroll to position [945, 0]
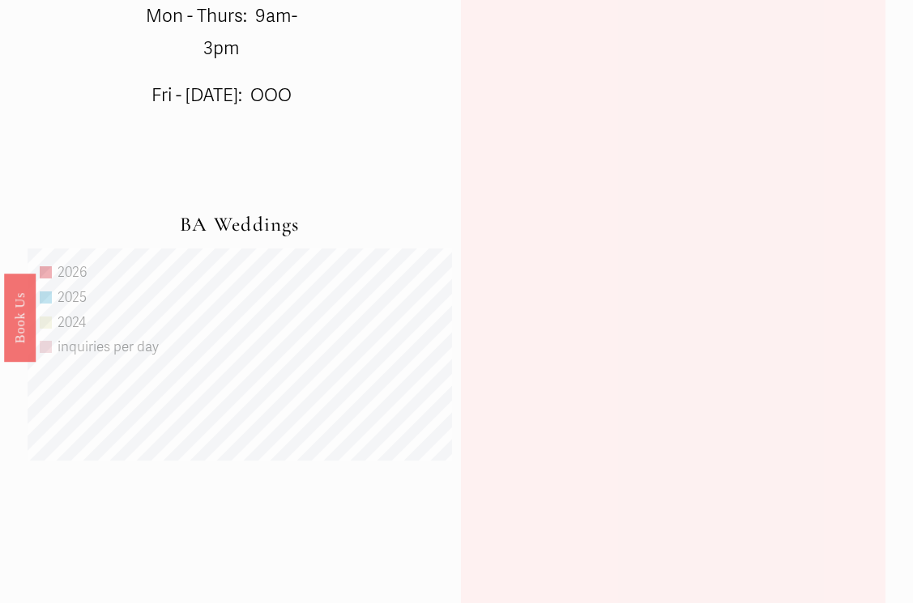
click at [654, 169] on div "We’re excited to hear from you! Please expect a reply in 24-48 hrs. Friday inqu…" at bounding box center [673, 177] width 322 height 1332
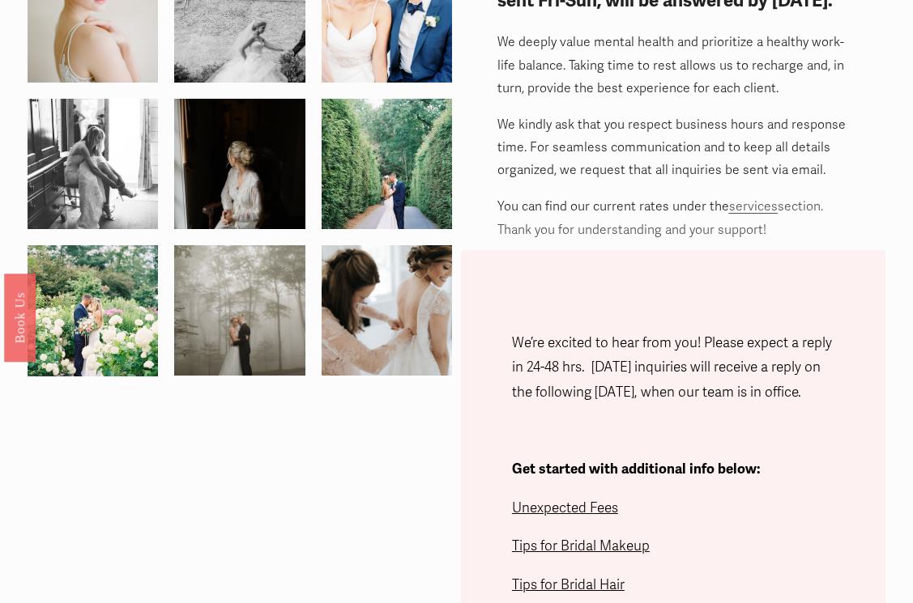
scroll to position [0, 0]
